Goal: Task Accomplishment & Management: Manage account settings

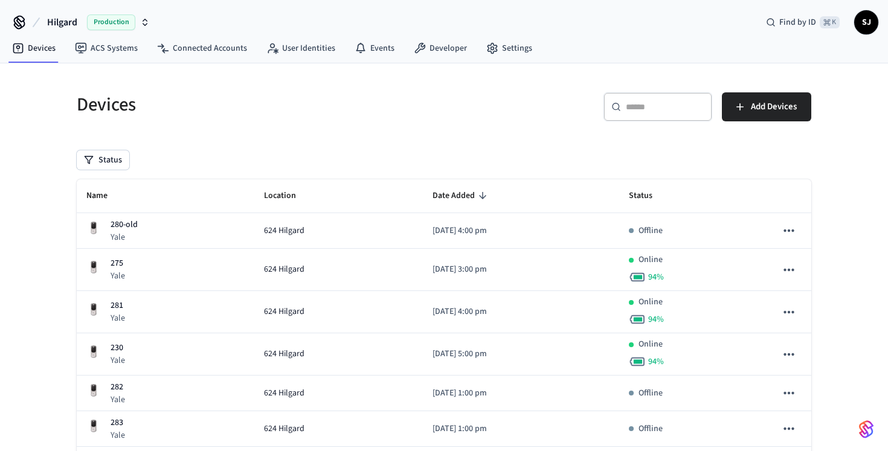
click at [629, 99] on div "​ ​" at bounding box center [657, 106] width 109 height 29
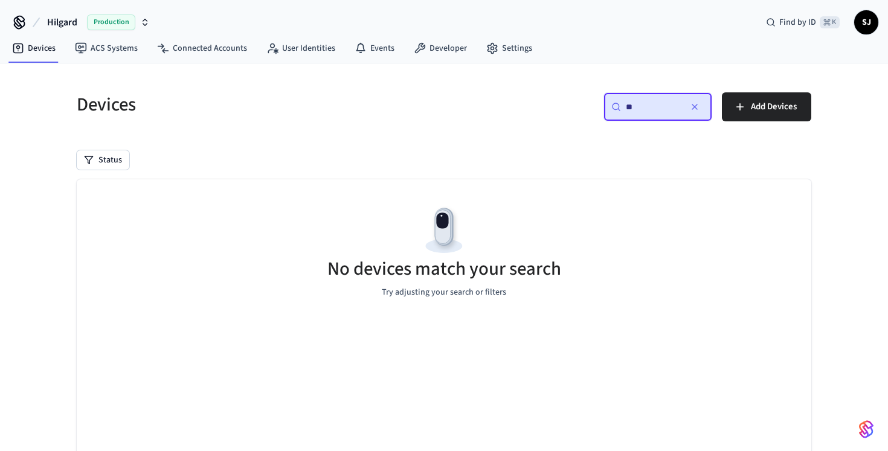
type input "*"
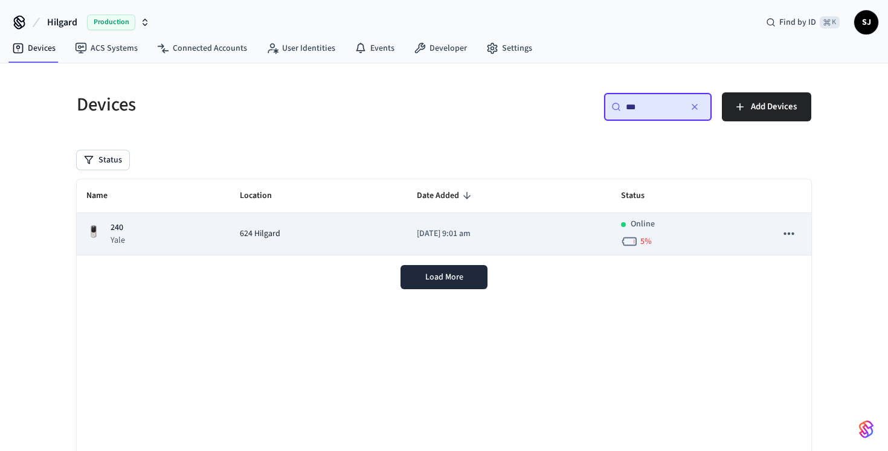
type input "***"
click at [312, 239] on div "624 Hilgard" at bounding box center [319, 234] width 158 height 13
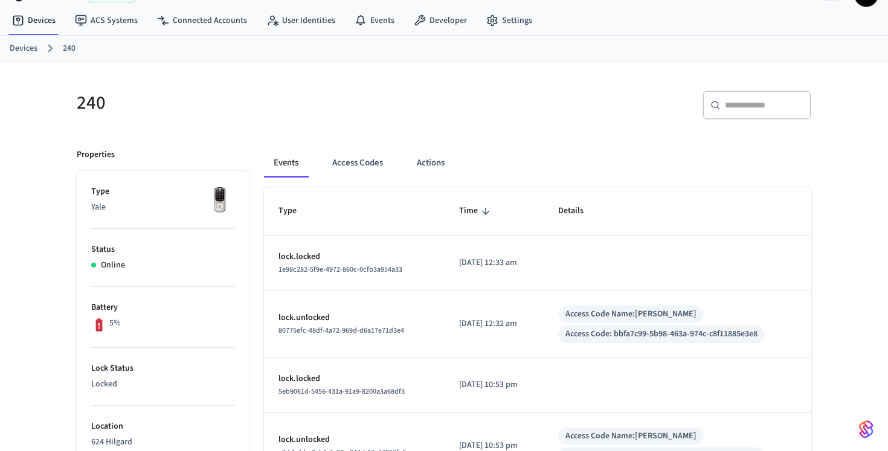
scroll to position [33, 0]
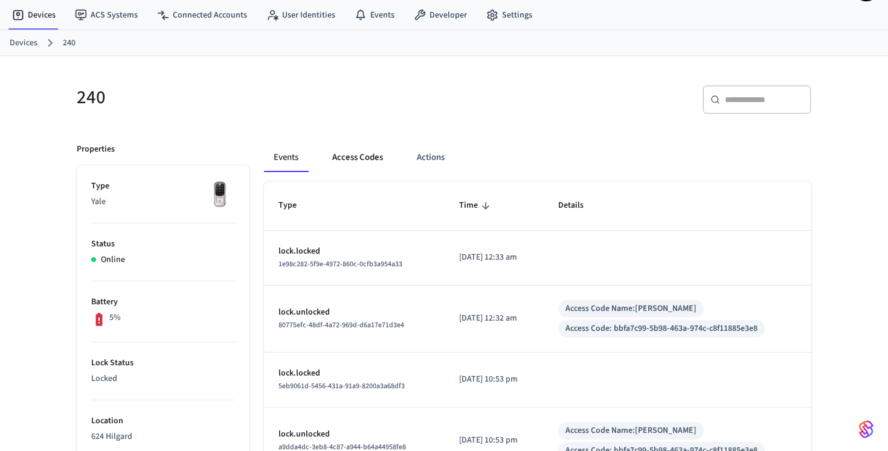
click at [355, 159] on button "Access Codes" at bounding box center [357, 157] width 70 height 29
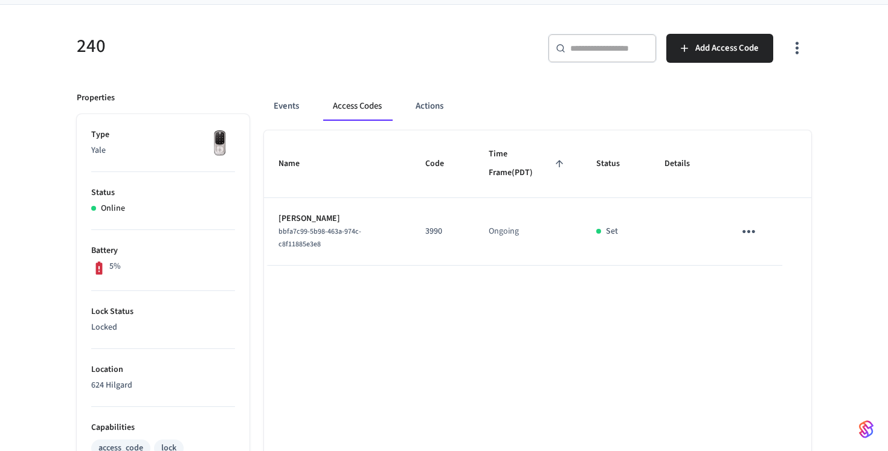
scroll to position [85, 0]
click at [445, 106] on button "Actions" at bounding box center [429, 105] width 47 height 29
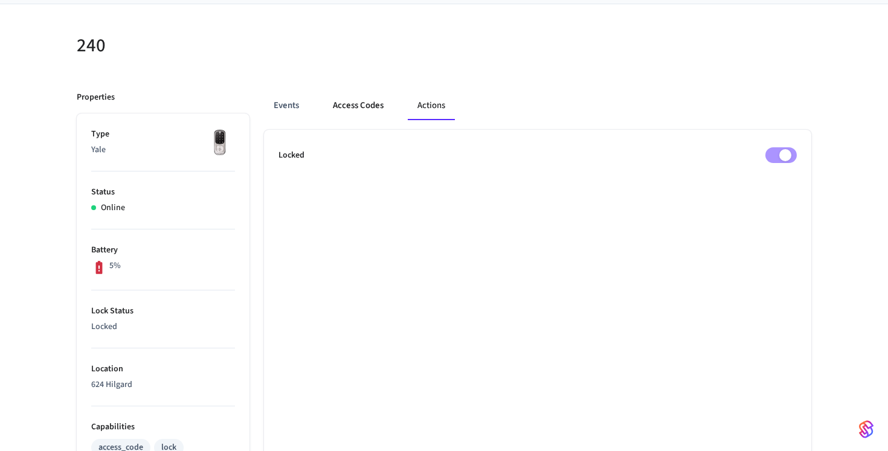
click at [373, 109] on button "Access Codes" at bounding box center [358, 105] width 70 height 29
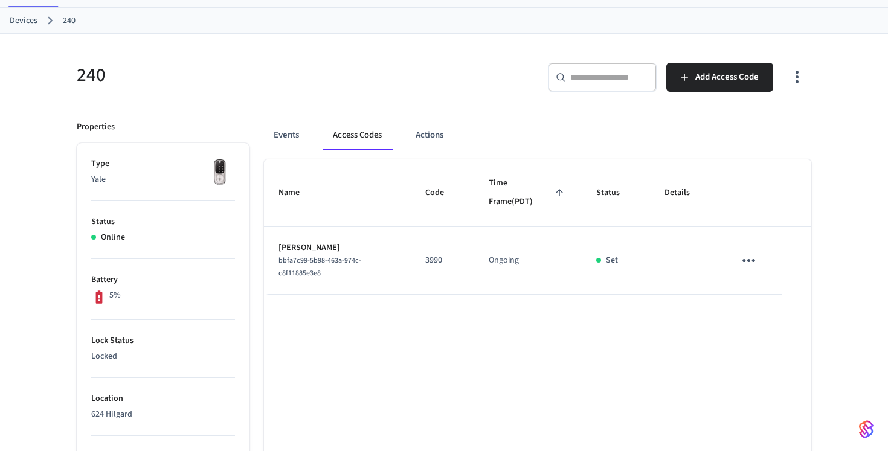
scroll to position [57, 0]
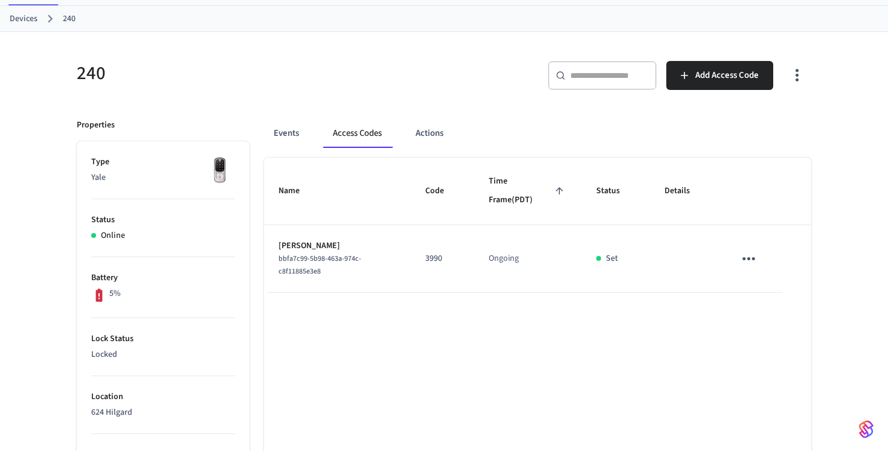
click at [716, 91] on div "​ ​ Add Access Code" at bounding box center [631, 80] width 360 height 39
click at [718, 85] on button "Add Access Code" at bounding box center [719, 75] width 107 height 29
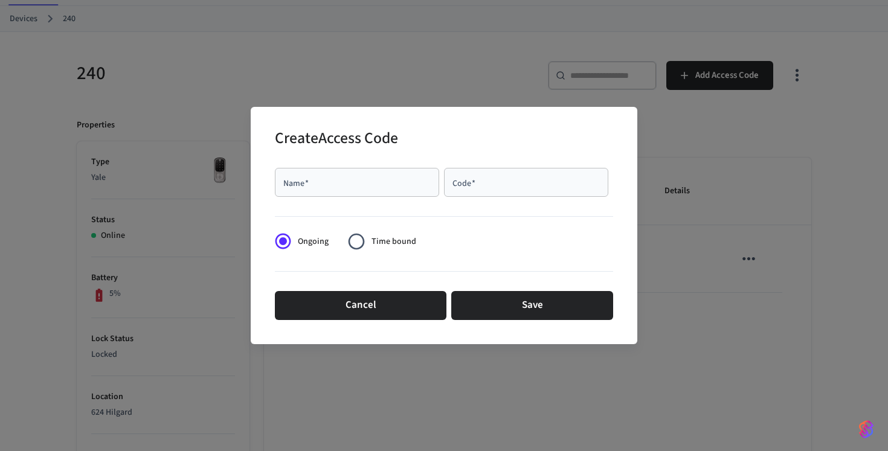
click at [327, 196] on div "Name   *" at bounding box center [357, 182] width 164 height 29
type input "*"
type input "**********"
click at [517, 190] on div "Code   *" at bounding box center [526, 182] width 164 height 29
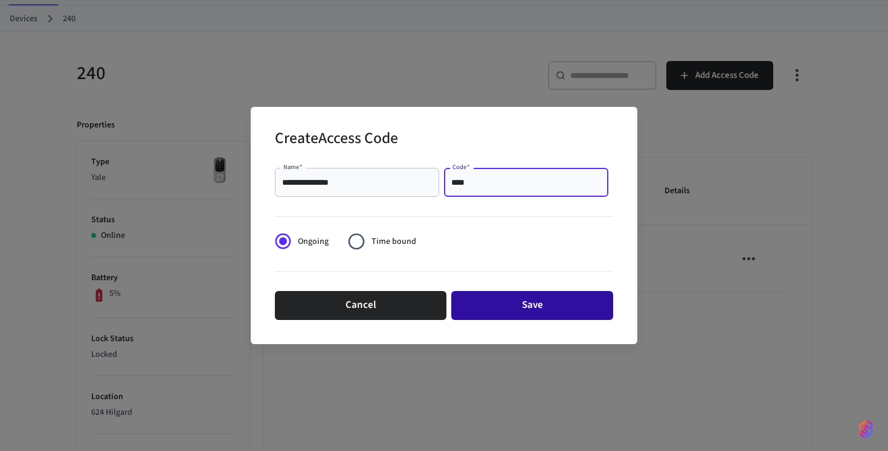
type input "****"
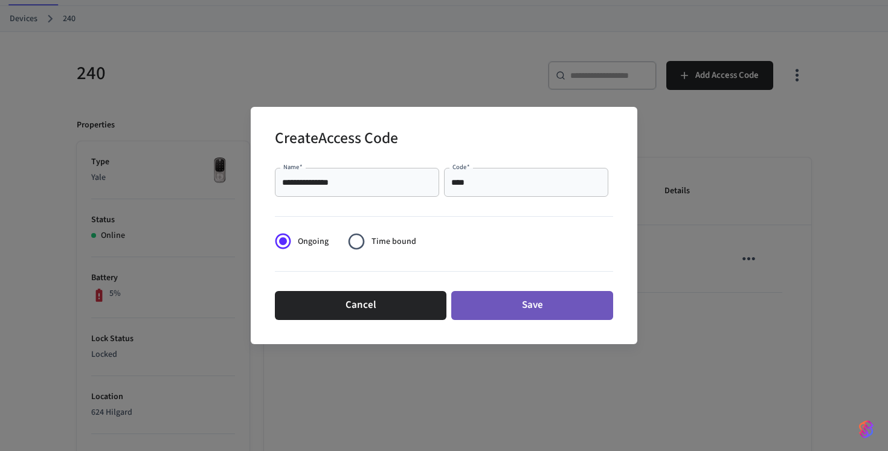
click at [557, 306] on button "Save" at bounding box center [532, 305] width 162 height 29
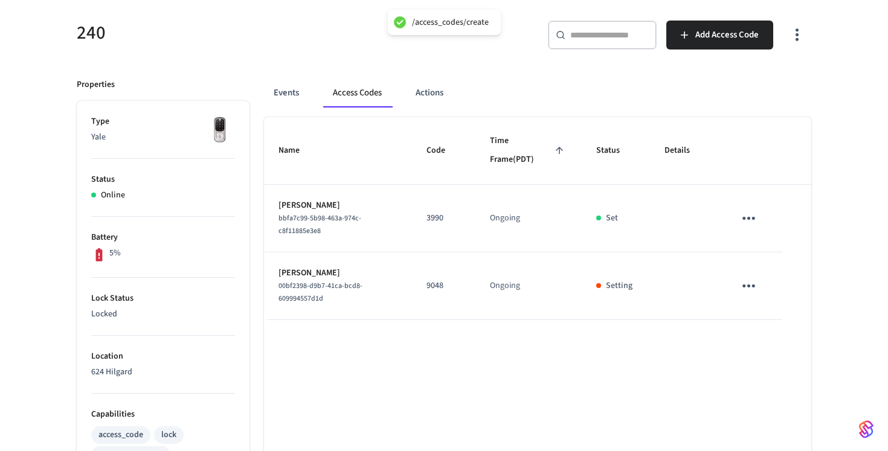
scroll to position [105, 0]
